Goal: Information Seeking & Learning: Learn about a topic

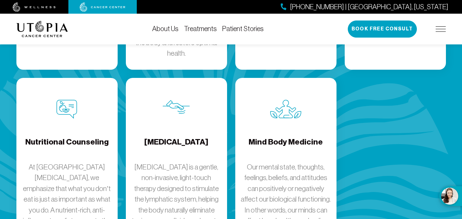
scroll to position [1129, 0]
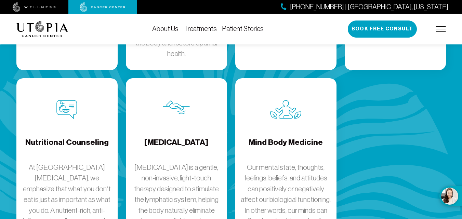
click at [54, 137] on h4 "Nutritional Counseling" at bounding box center [66, 148] width 83 height 22
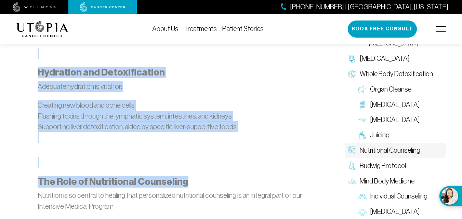
scroll to position [988, 0]
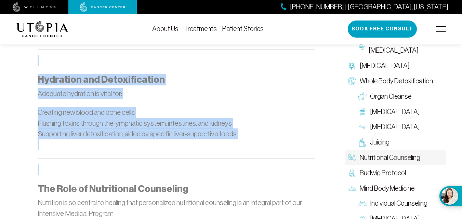
drag, startPoint x: 34, startPoint y: 69, endPoint x: 254, endPoint y: 139, distance: 231.0
copy div "Gut Health: The Foundation of Immunity A healthy gut is crucial for overall hea…"
click at [261, 118] on li "Flushing toxins through the lymphatic system, intestines, and kidneys" at bounding box center [177, 123] width 278 height 11
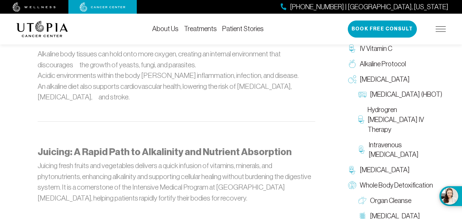
scroll to position [681, 0]
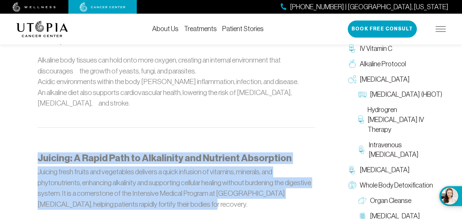
drag, startPoint x: 40, startPoint y: 135, endPoint x: 194, endPoint y: 181, distance: 160.7
copy div "Juicing: A Rapid Path to Alkalinity and Nutrient Absorption Juicing fresh fruit…"
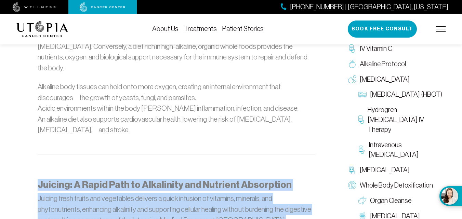
scroll to position [612, 0]
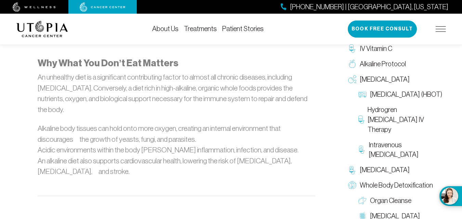
click at [268, 202] on p at bounding box center [177, 207] width 278 height 11
